Goal: Information Seeking & Learning: Understand process/instructions

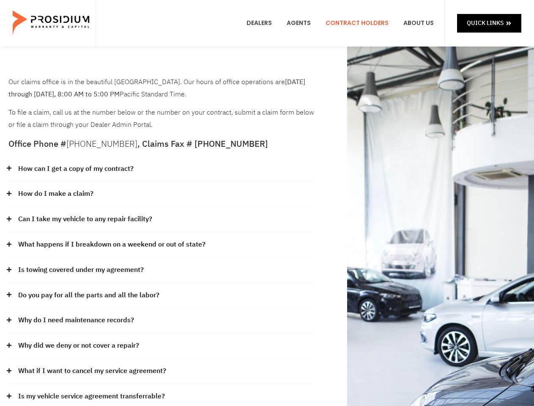
click at [267, 203] on div "How do I make a claim?" at bounding box center [161, 193] width 307 height 25
click at [162, 169] on div "How can I get a copy of my contract?" at bounding box center [161, 168] width 307 height 25
click at [75, 169] on link "How can I get a copy of my contract?" at bounding box center [75, 169] width 115 height 12
click at [162, 194] on div "How do I make a claim?" at bounding box center [161, 193] width 307 height 25
click at [55, 193] on link "How do I make a claim?" at bounding box center [55, 194] width 75 height 12
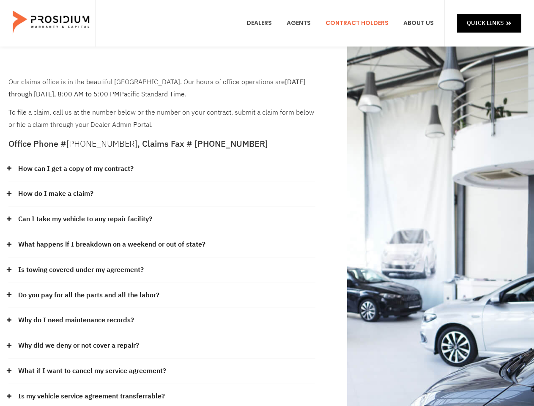
click at [162, 219] on div "Can I take my vehicle to any repair facility?" at bounding box center [161, 219] width 307 height 25
click at [85, 219] on link "Can I take my vehicle to any repair facility?" at bounding box center [85, 219] width 134 height 12
click at [162, 245] on link "What happens if I breakdown on a weekend or out of state?" at bounding box center [111, 244] width 187 height 12
click at [111, 244] on link "What happens if I breakdown on a weekend or out of state?" at bounding box center [111, 244] width 187 height 12
click at [162, 270] on div "Is towing covered under my agreement?" at bounding box center [161, 269] width 307 height 25
